Goal: Task Accomplishment & Management: Use online tool/utility

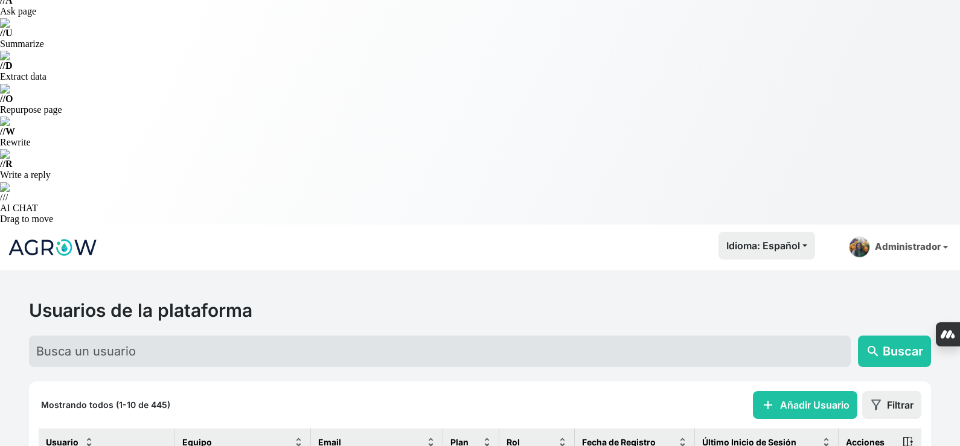
scroll to position [159, 0]
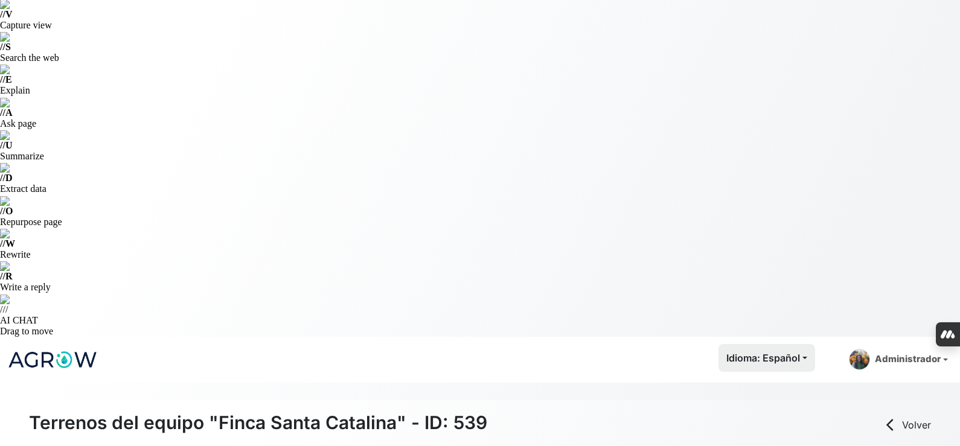
scroll to position [151, 0]
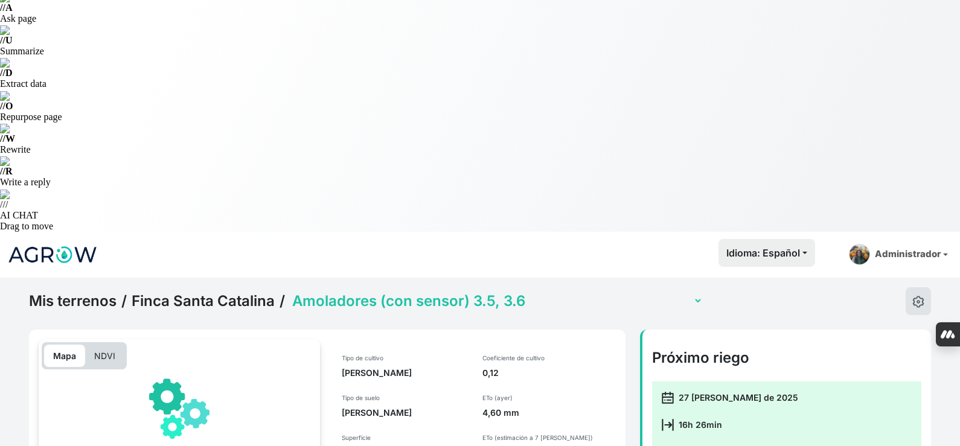
scroll to position [46, 0]
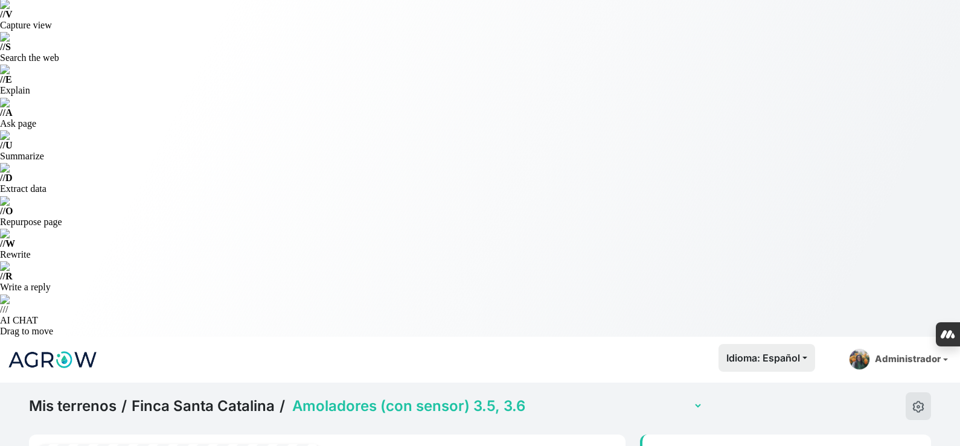
click at [398, 397] on select "Amoladores (con sensor) 3.5, 3.6 Secano 1 Secano 2 Sector 1 La Colada (con sens…" at bounding box center [496, 406] width 413 height 19
select select "2604"
click at [290, 397] on select "Amoladores (con sensor) 3.5, 3.6 Secano 1 Secano 2 Sector 1 La Colada (con sens…" at bounding box center [496, 406] width 413 height 19
select select "2604"
click at [420, 397] on select "Amoladores (con sensor) 3.5, 3.6 Secano 1 Secano 2 Sector 1 La Colada (con sens…" at bounding box center [496, 406] width 413 height 19
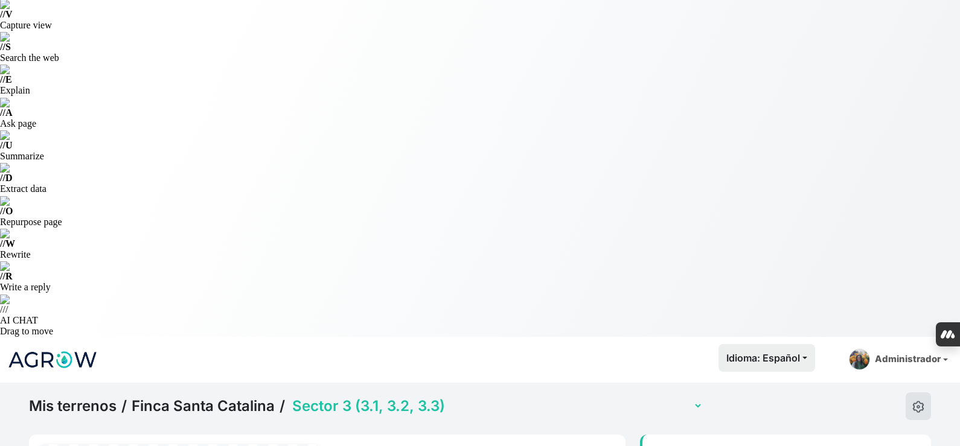
click at [290, 397] on select "Amoladores (con sensor) 3.5, 3.6 Secano 1 Secano 2 Sector 1 La Colada (con sens…" at bounding box center [496, 406] width 413 height 19
click at [400, 397] on select "Amoladores (con sensor) 3.5, 3.6 Secano 1 Secano 2 Sector 1 La Colada (con sens…" at bounding box center [496, 406] width 413 height 19
select select "2607"
click at [290, 397] on select "Amoladores (con sensor) 3.5, 3.6 Secano 1 Secano 2 Sector 1 La Colada (con sens…" at bounding box center [496, 406] width 413 height 19
select select "2607"
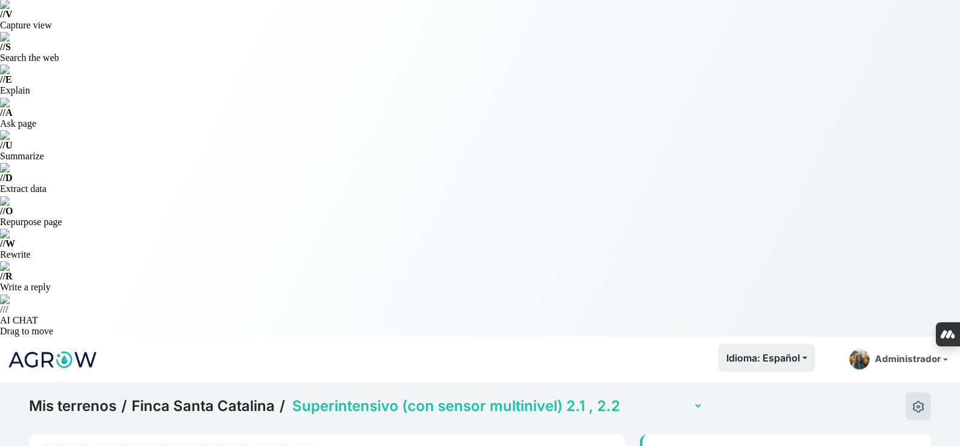
click at [435, 397] on select "Amoladores (con sensor) 3.5, 3.6 Secano 1 Secano 2 Sector 1 La Colada (con sens…" at bounding box center [496, 406] width 413 height 19
click at [290, 397] on select "Amoladores (con sensor) 3.5, 3.6 Secano 1 Secano 2 Sector 1 La Colada (con sens…" at bounding box center [496, 406] width 413 height 19
select select "2737"
